Goal: Transaction & Acquisition: Download file/media

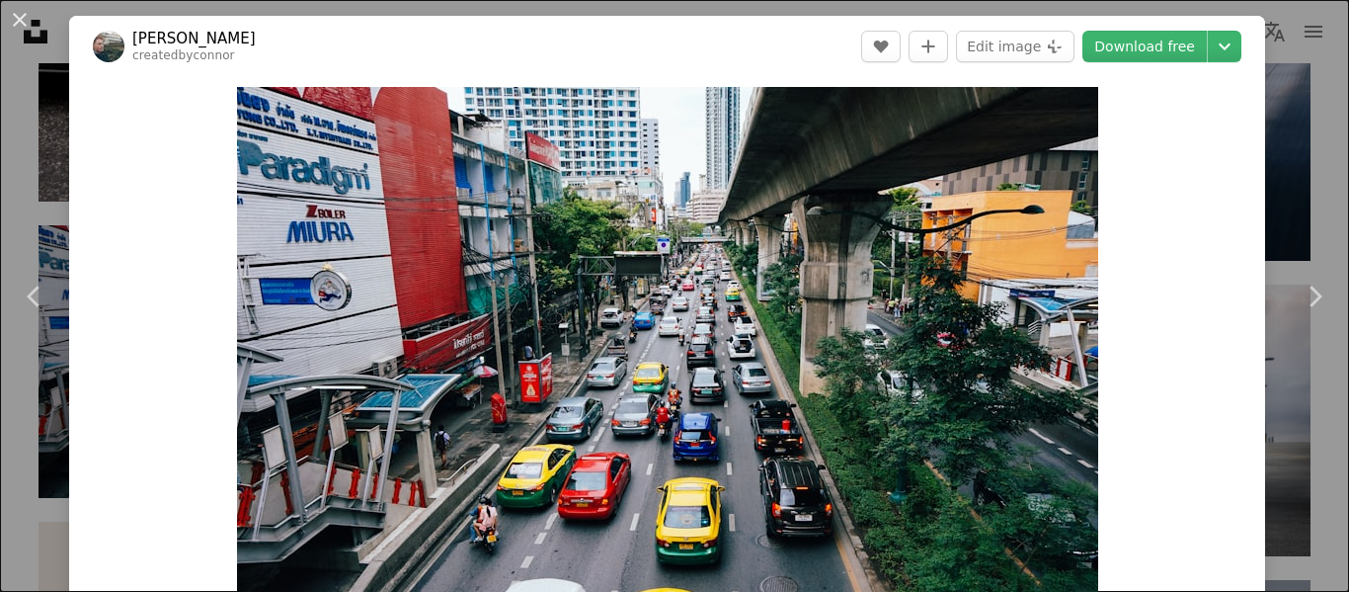
scroll to position [2469, 0]
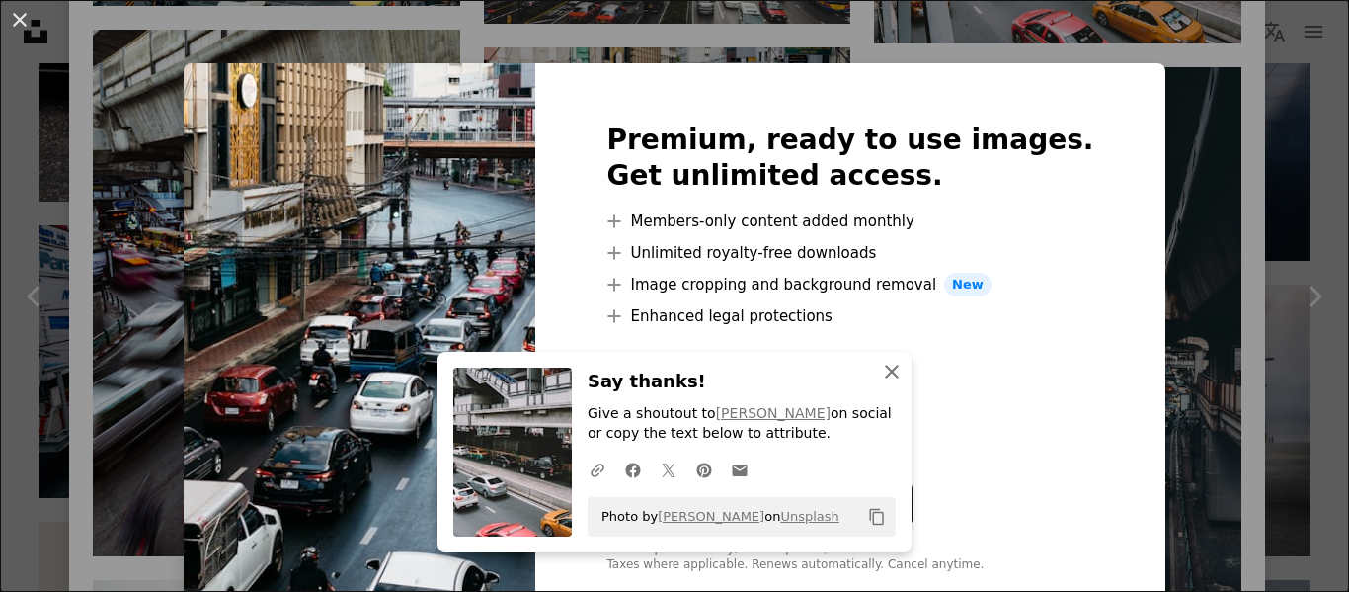
click at [884, 375] on icon "An X shape" at bounding box center [892, 372] width 24 height 24
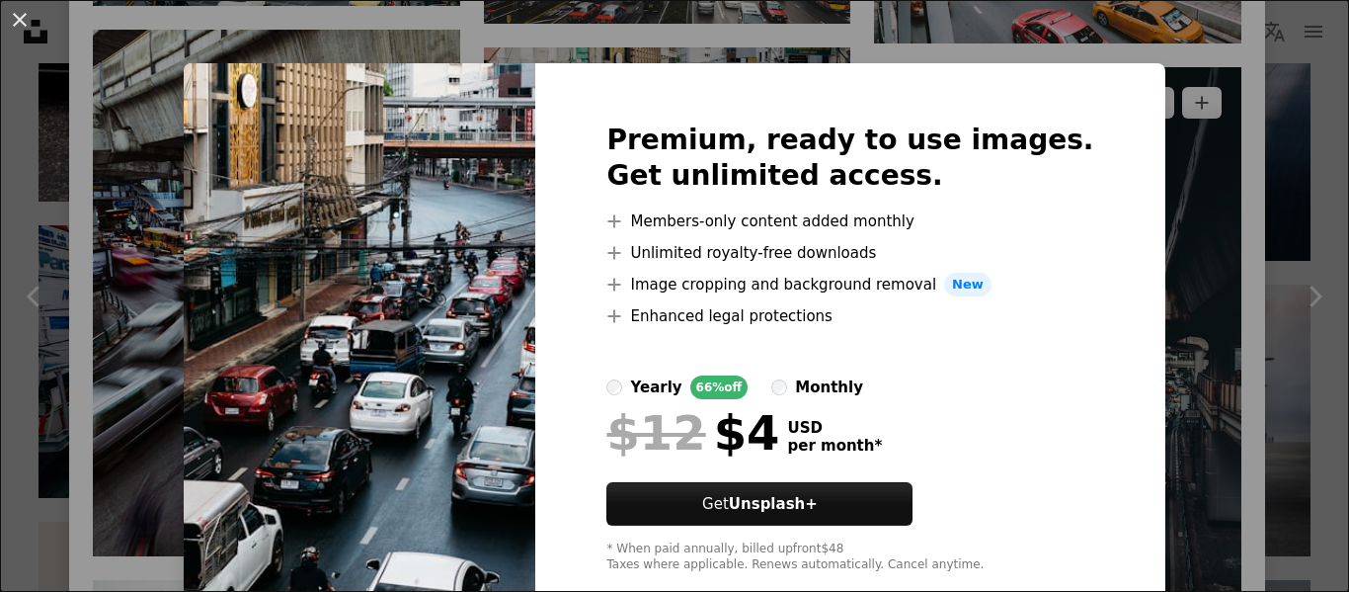
click at [1130, 107] on div "An X shape Premium, ready to use images. Get unlimited access. A plus sign Memb…" at bounding box center [674, 296] width 1349 height 592
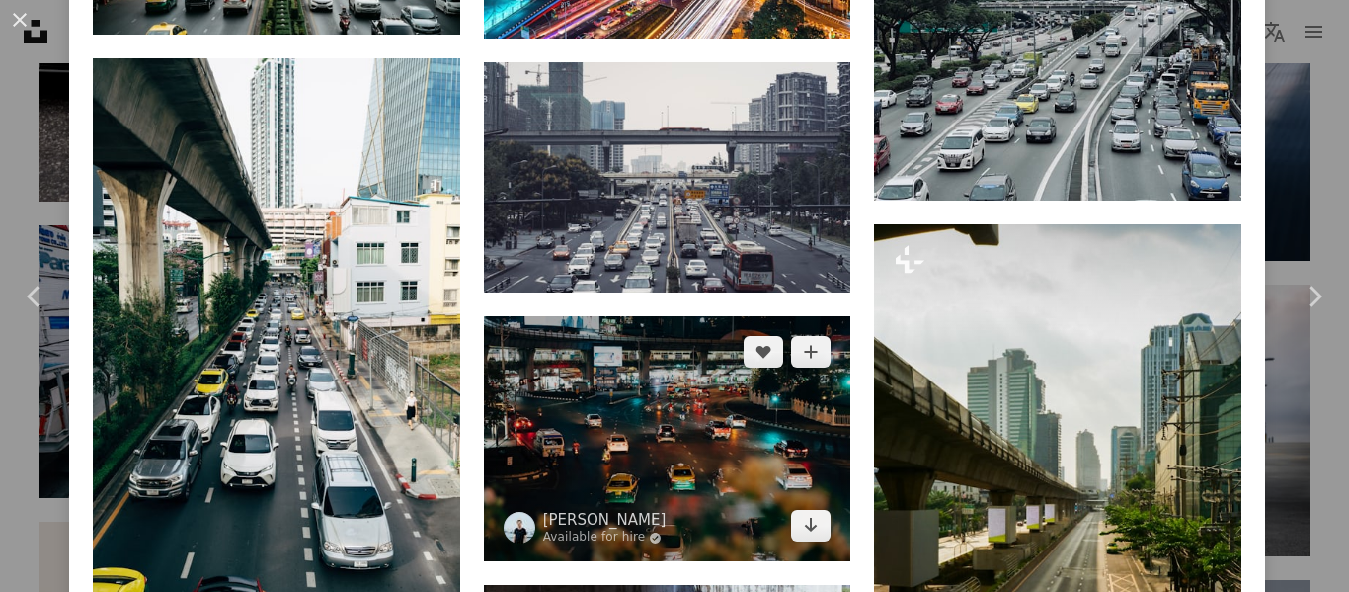
scroll to position [3457, 0]
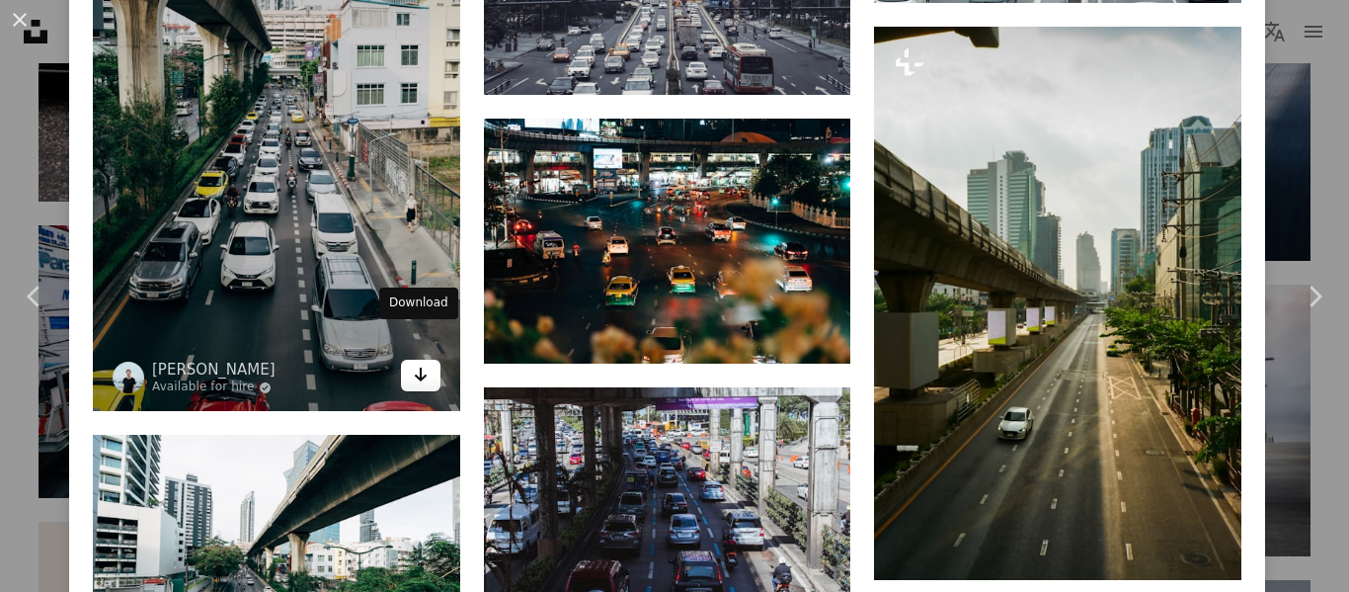
click at [425, 360] on link "Arrow pointing down" at bounding box center [421, 376] width 40 height 32
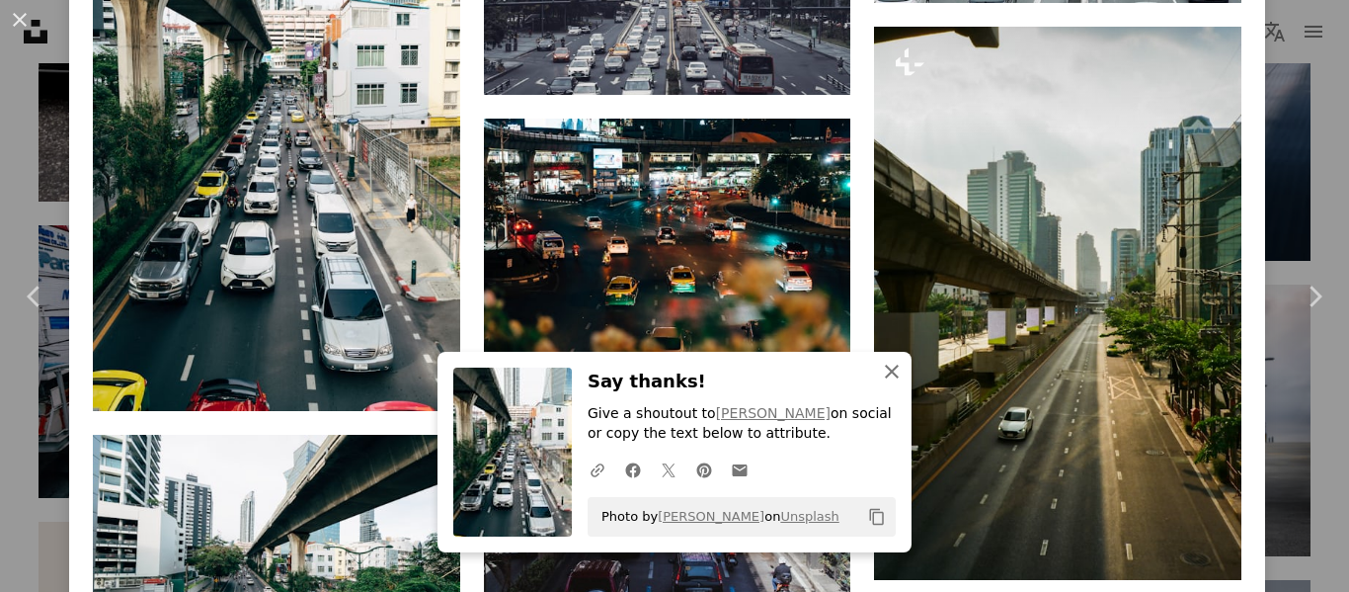
click at [884, 366] on icon "An X shape" at bounding box center [892, 372] width 24 height 24
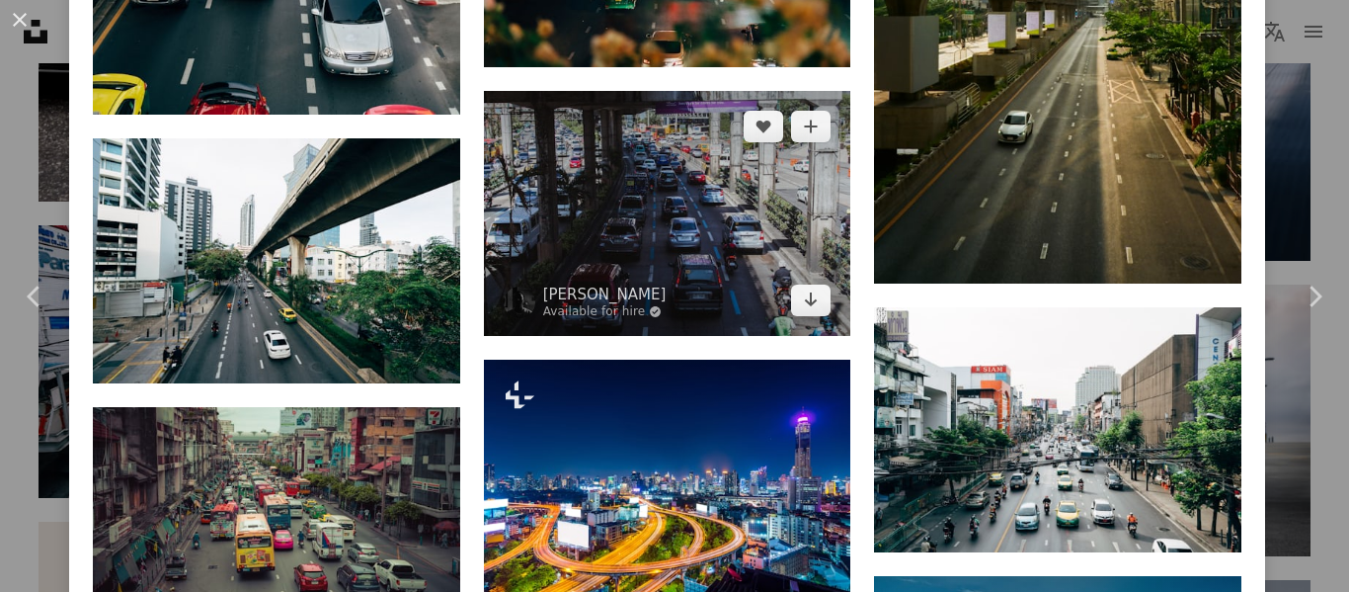
scroll to position [3358, 0]
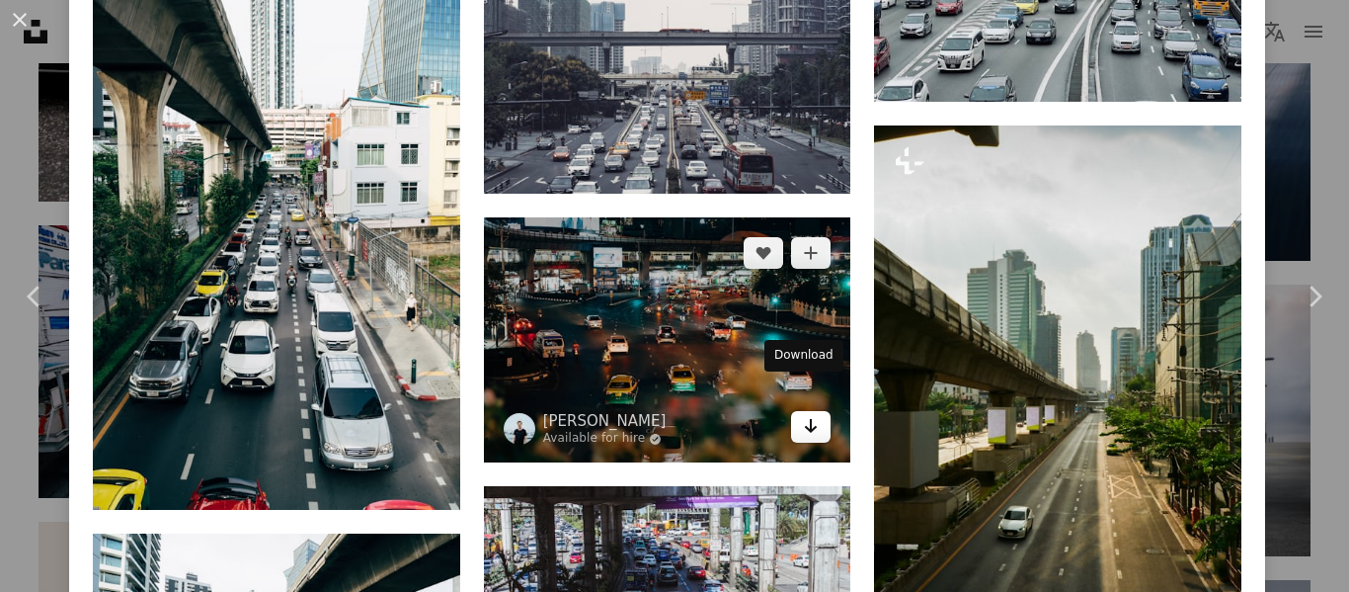
click at [806, 414] on icon "Arrow pointing down" at bounding box center [811, 426] width 16 height 24
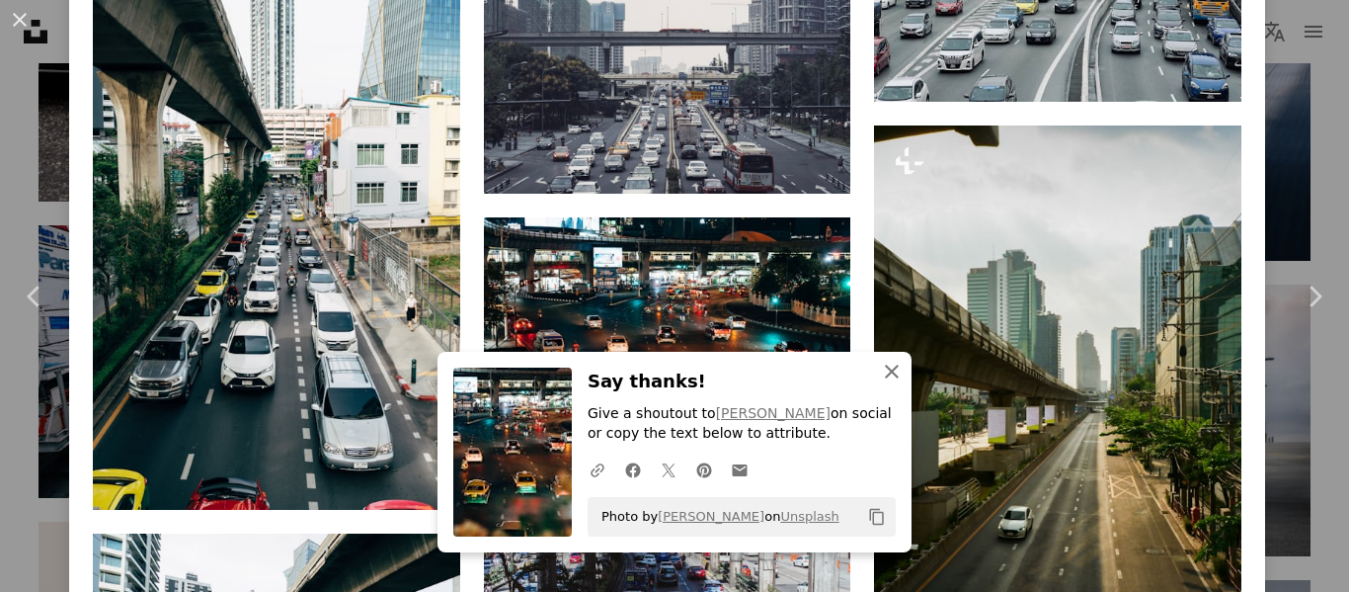
click at [882, 375] on icon "An X shape" at bounding box center [892, 372] width 24 height 24
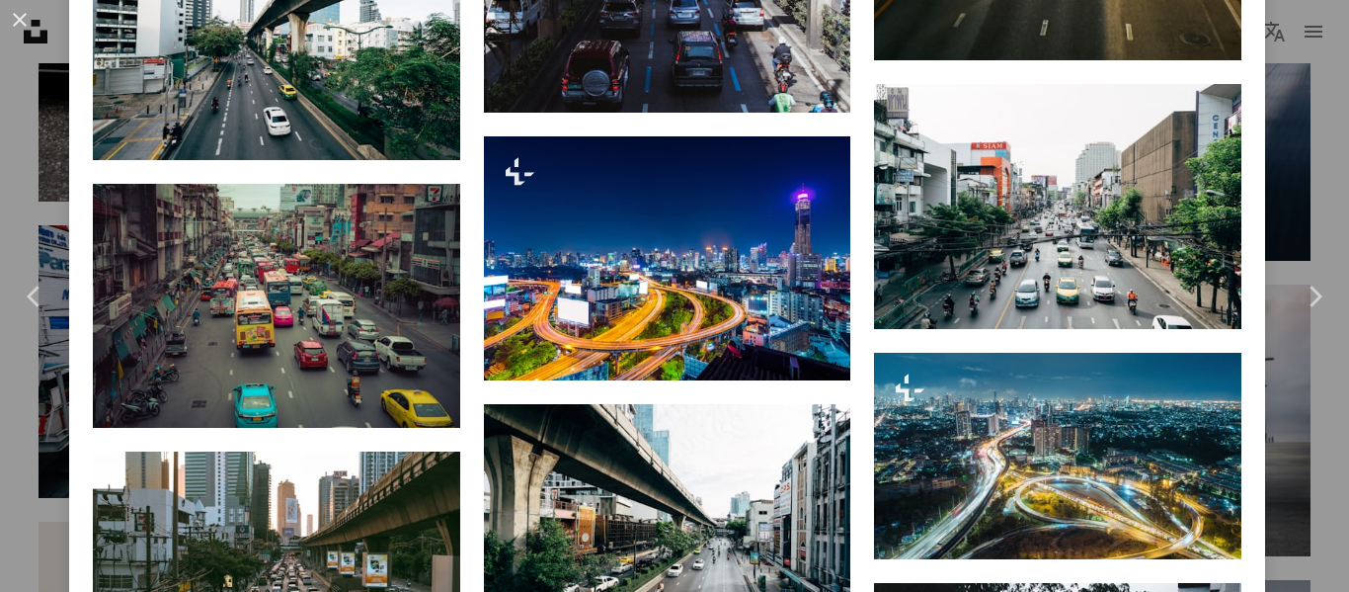
scroll to position [3951, 0]
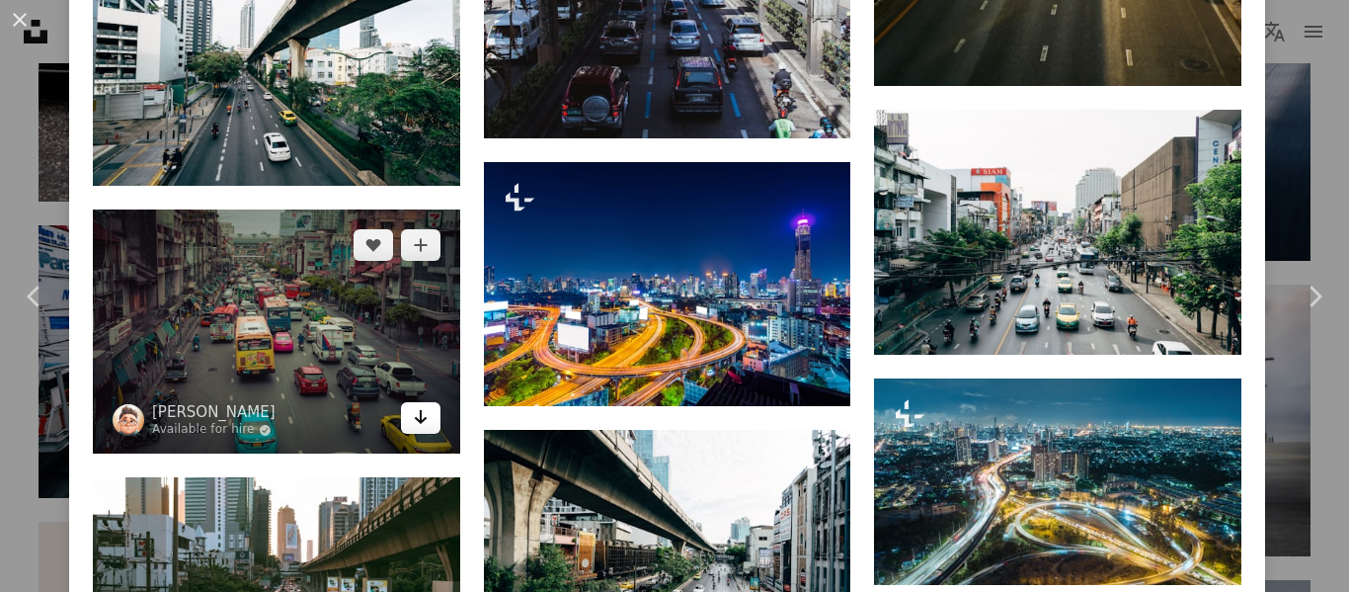
click at [420, 405] on icon "Arrow pointing down" at bounding box center [421, 417] width 16 height 24
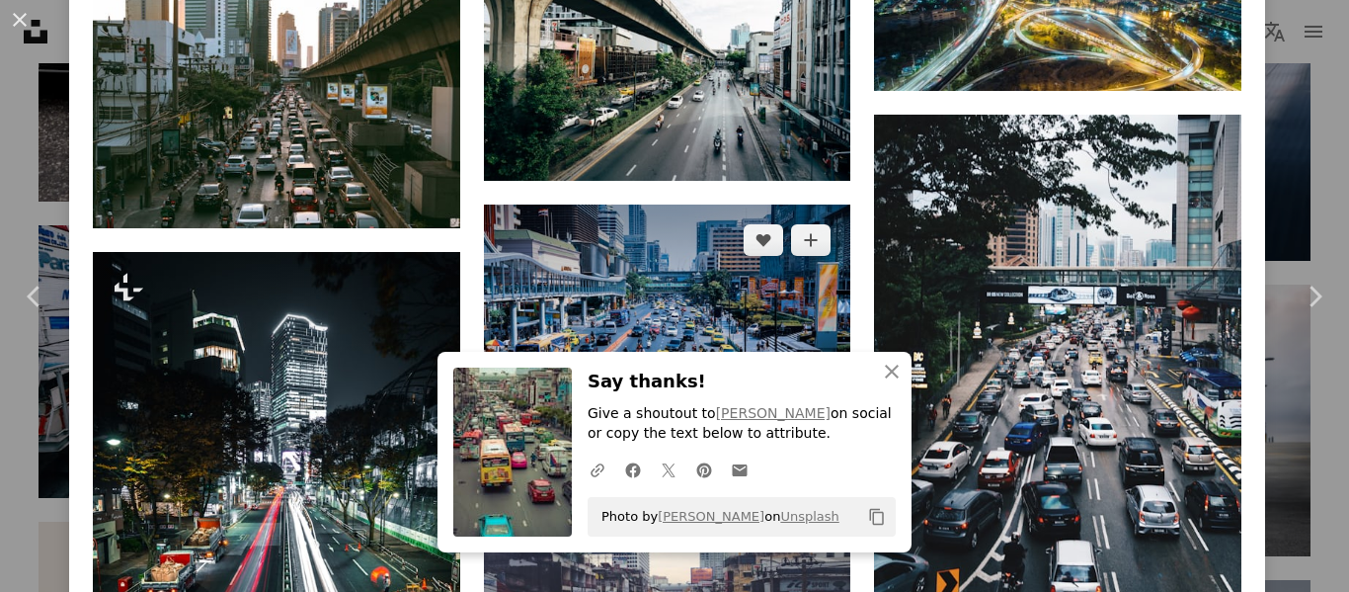
scroll to position [4544, 0]
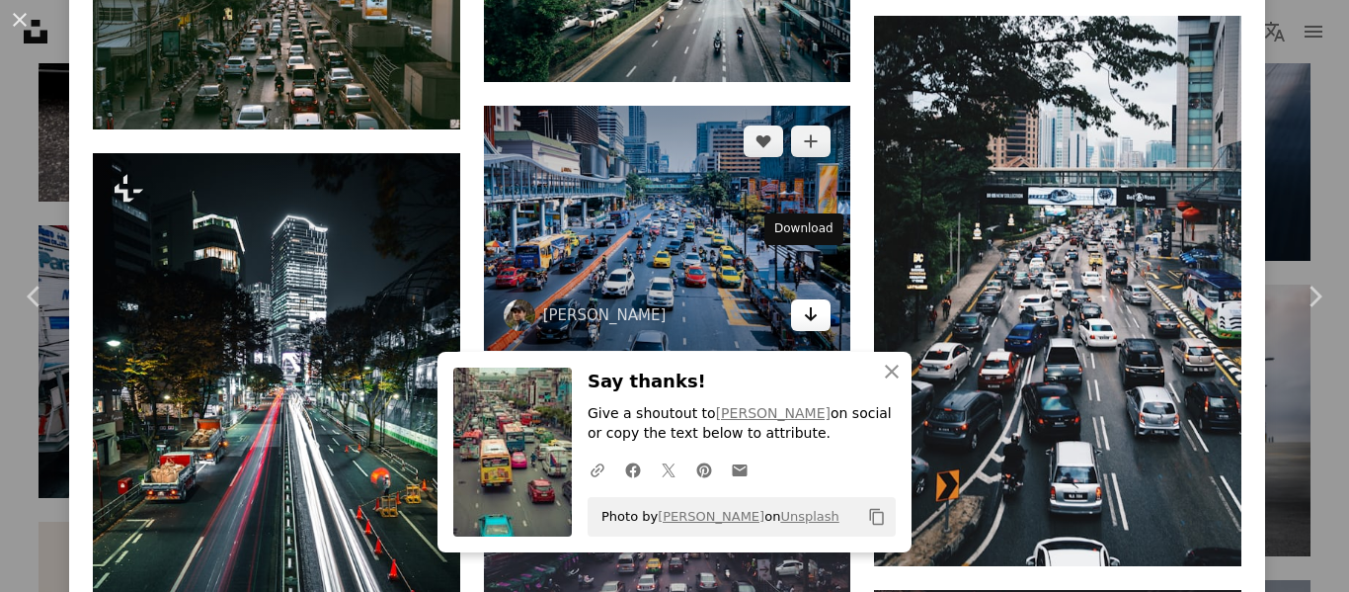
click at [803, 302] on icon "Arrow pointing down" at bounding box center [811, 314] width 16 height 24
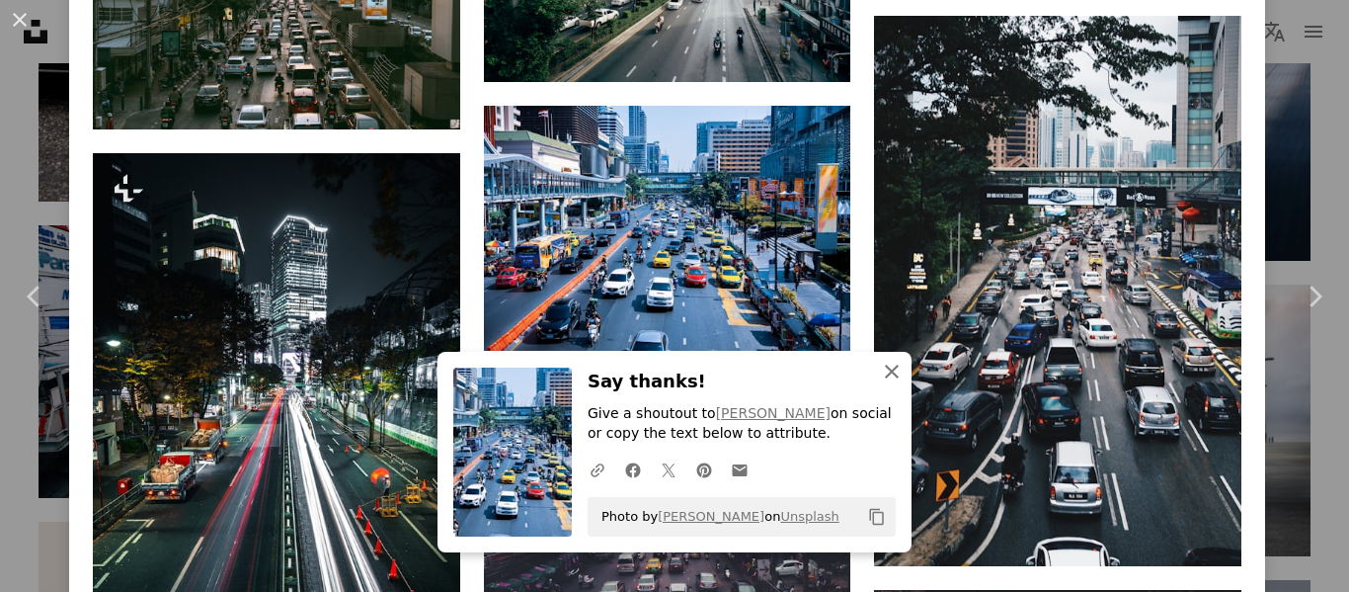
click at [880, 372] on icon "An X shape" at bounding box center [892, 372] width 24 height 24
